Goal: Task Accomplishment & Management: Complete application form

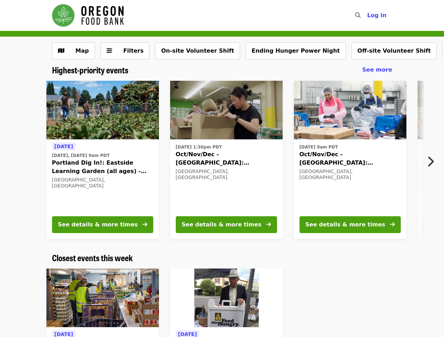
click at [360, 15] on icon "search icon" at bounding box center [358, 15] width 6 height 7
click at [379, 15] on span "Log in" at bounding box center [376, 15] width 19 height 7
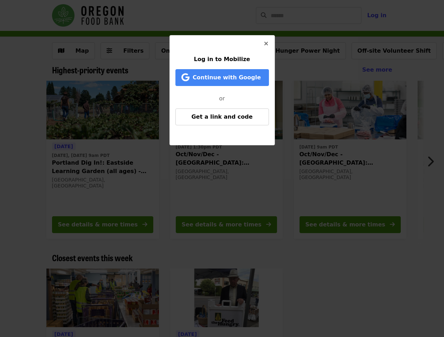
click at [121, 51] on div "Log in to Mobilize Continue with Google or Get a link and code" at bounding box center [222, 168] width 444 height 337
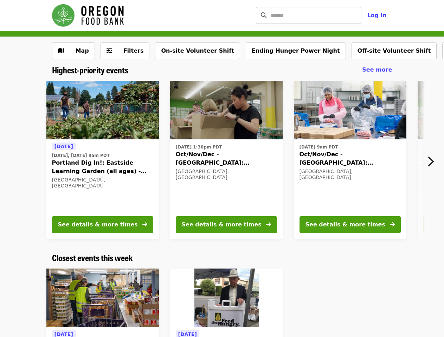
click at [183, 51] on button "On-site Volunteer Shift" at bounding box center [197, 51] width 85 height 17
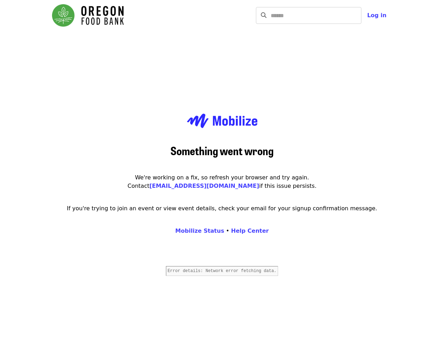
click at [349, 51] on div "Something went wrong We're working on a fix, so refresh your browser and try ag…" at bounding box center [222, 199] width 352 height 337
click at [406, 51] on main "Something went wrong We're working on a fix, so refresh your browser and try ag…" at bounding box center [222, 199] width 444 height 337
click at [436, 51] on main "Something went wrong We're working on a fix, so refresh your browser and try ag…" at bounding box center [222, 199] width 444 height 337
click at [432, 162] on main "Something went wrong We're working on a fix, so refresh your browser and try ag…" at bounding box center [222, 199] width 444 height 337
